Goal: Task Accomplishment & Management: Complete application form

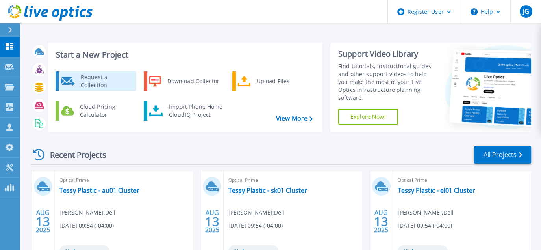
click at [105, 86] on div "Request a Collection" at bounding box center [105, 81] width 57 height 16
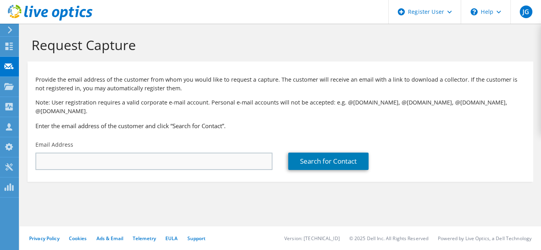
click at [89, 155] on html "JG Dell User Joe Greenan Joe.Greenan@dell.com Dell My Profile Log Out \n Help E…" at bounding box center [270, 125] width 541 height 250
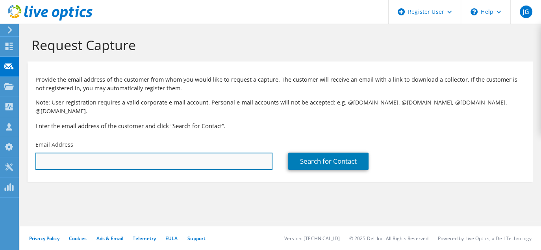
click at [89, 155] on input "text" at bounding box center [153, 160] width 237 height 17
paste input "mdaviau@oneidahealthcare.org"
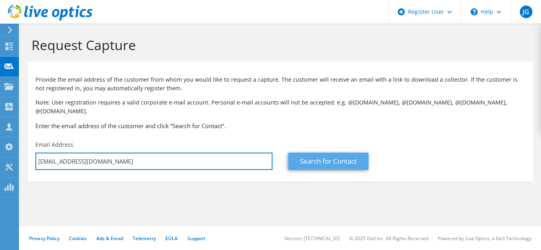
type input "mdaviau@oneidahealthcare.org"
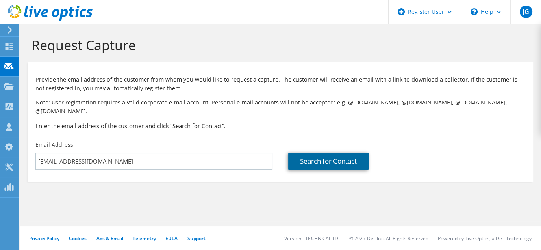
click at [307, 152] on link "Search for Contact" at bounding box center [328, 160] width 80 height 17
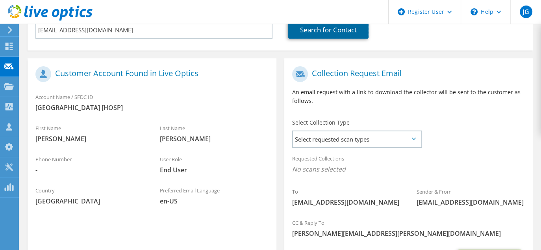
scroll to position [183, 0]
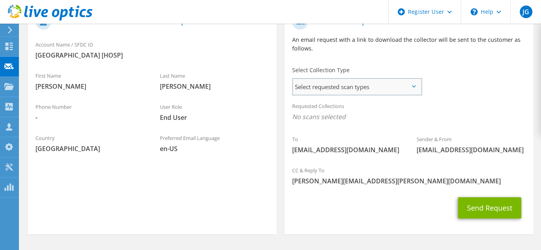
click at [413, 80] on span "Select requested scan types" at bounding box center [357, 87] width 128 height 16
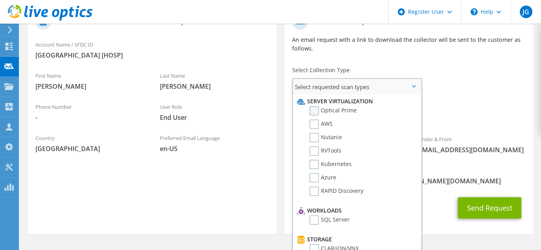
click at [315, 106] on label "Optical Prime" at bounding box center [332, 110] width 47 height 9
click at [0, 0] on input "Optical Prime" at bounding box center [0, 0] width 0 height 0
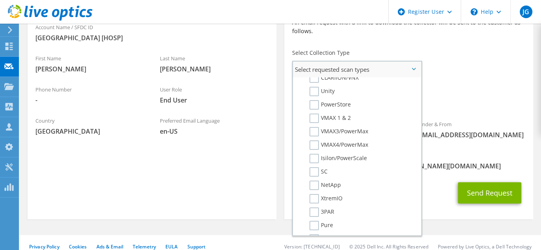
scroll to position [151, 0]
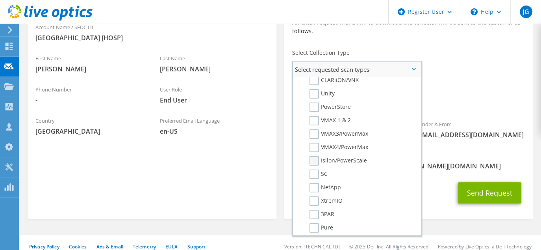
click at [314, 156] on label "Isilon/PowerScale" at bounding box center [337, 160] width 57 height 9
click at [0, 0] on input "Isilon/PowerScale" at bounding box center [0, 0] width 0 height 0
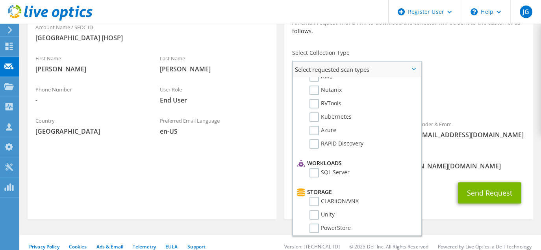
scroll to position [0, 0]
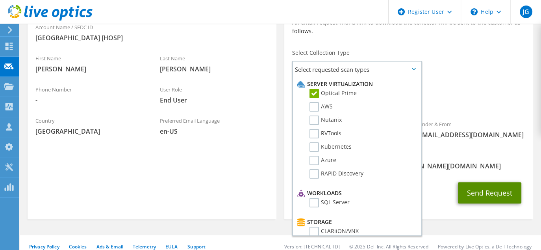
click at [483, 187] on button "Send Request" at bounding box center [489, 192] width 63 height 21
